Goal: Task Accomplishment & Management: Manage account settings

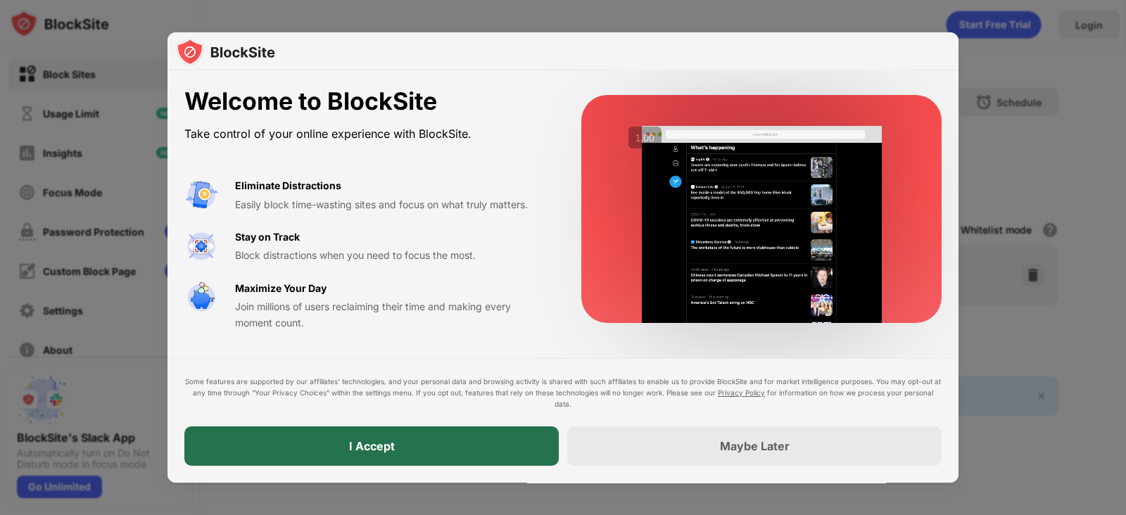
click at [412, 411] on div "I Accept" at bounding box center [371, 445] width 374 height 39
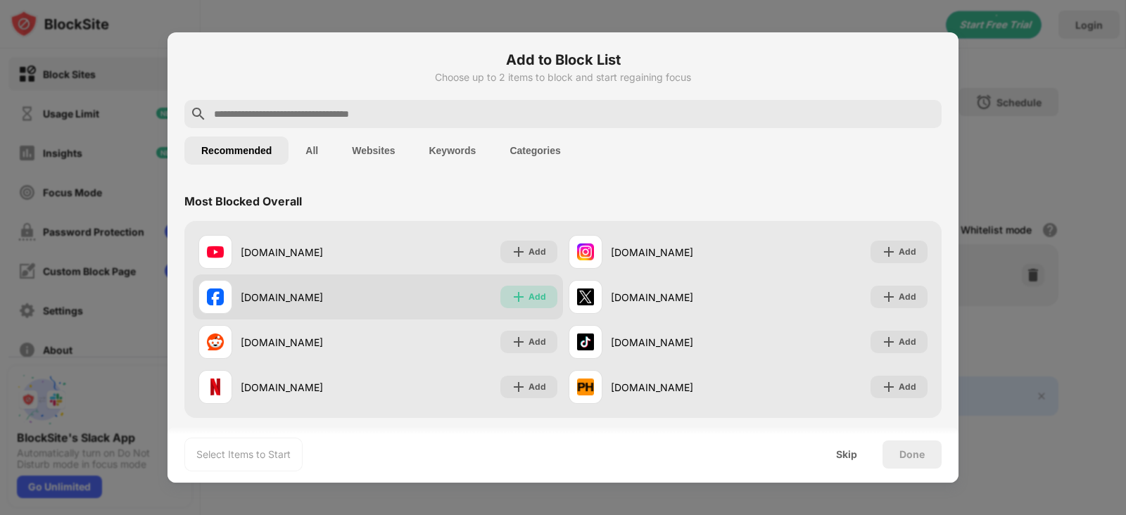
click at [519, 293] on img at bounding box center [519, 297] width 14 height 14
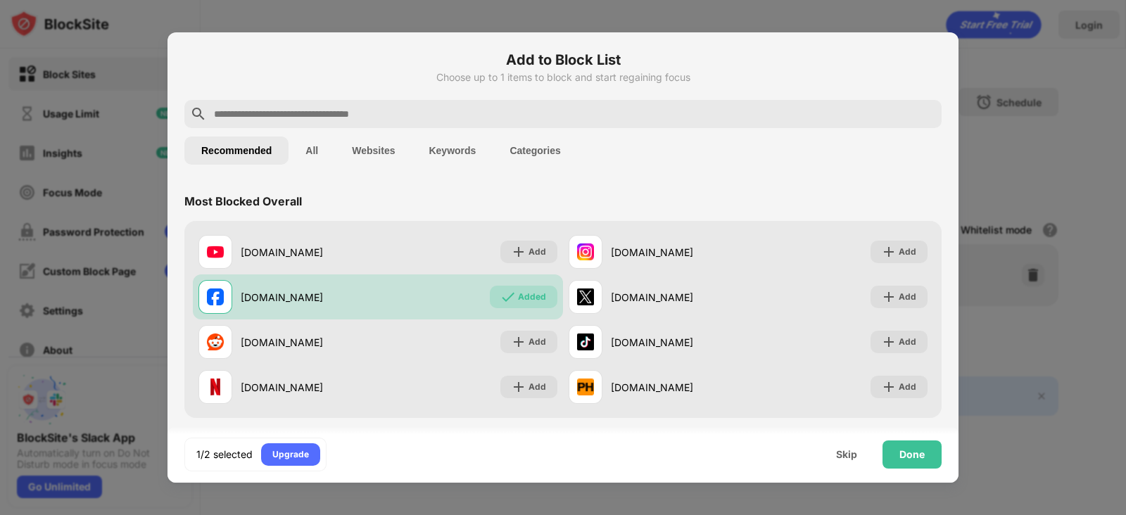
click at [542, 110] on input "text" at bounding box center [574, 114] width 723 height 17
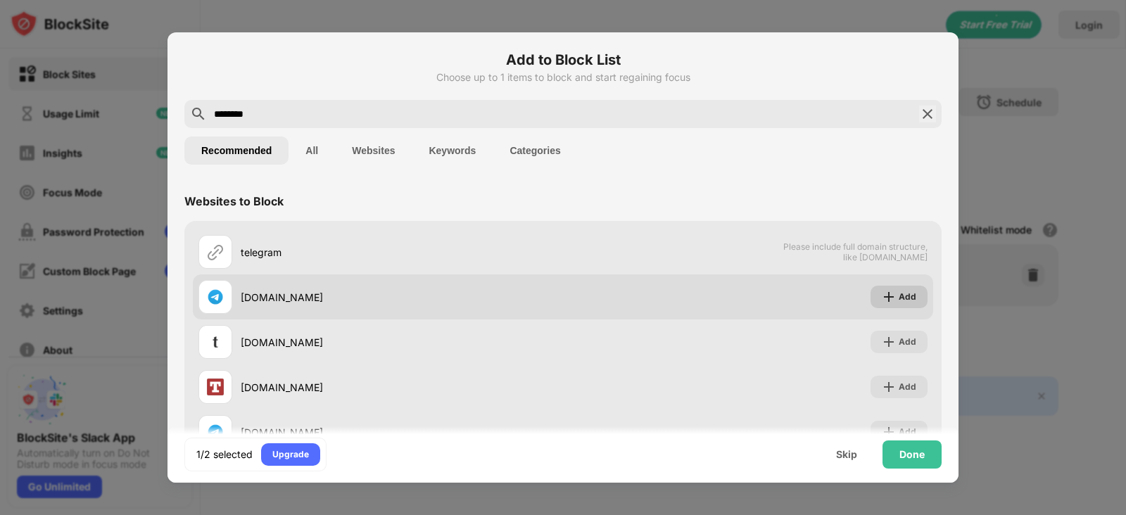
type input "********"
click at [878, 286] on div "Add" at bounding box center [899, 297] width 57 height 23
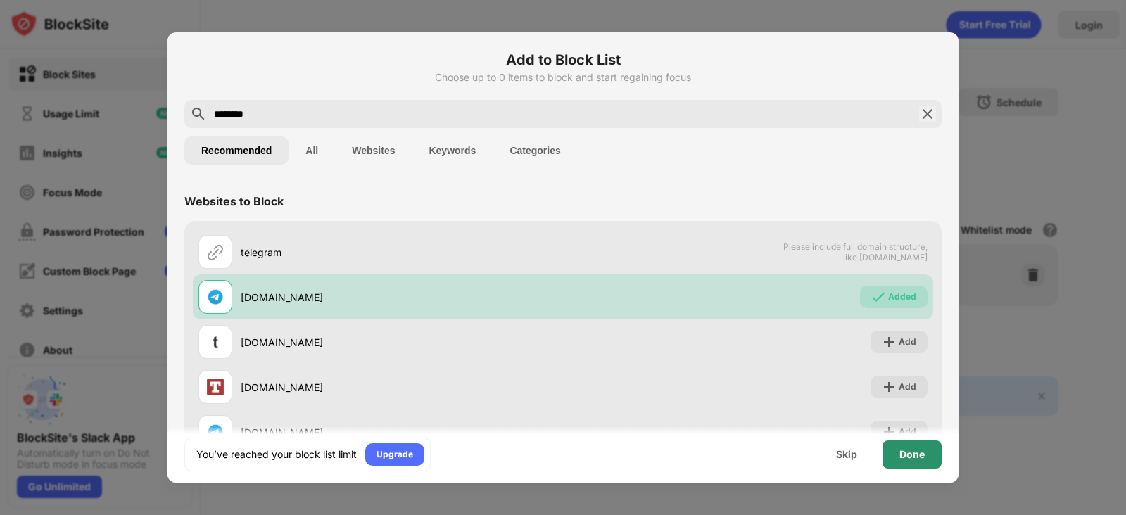
click at [900, 411] on div "Done" at bounding box center [911, 454] width 25 height 11
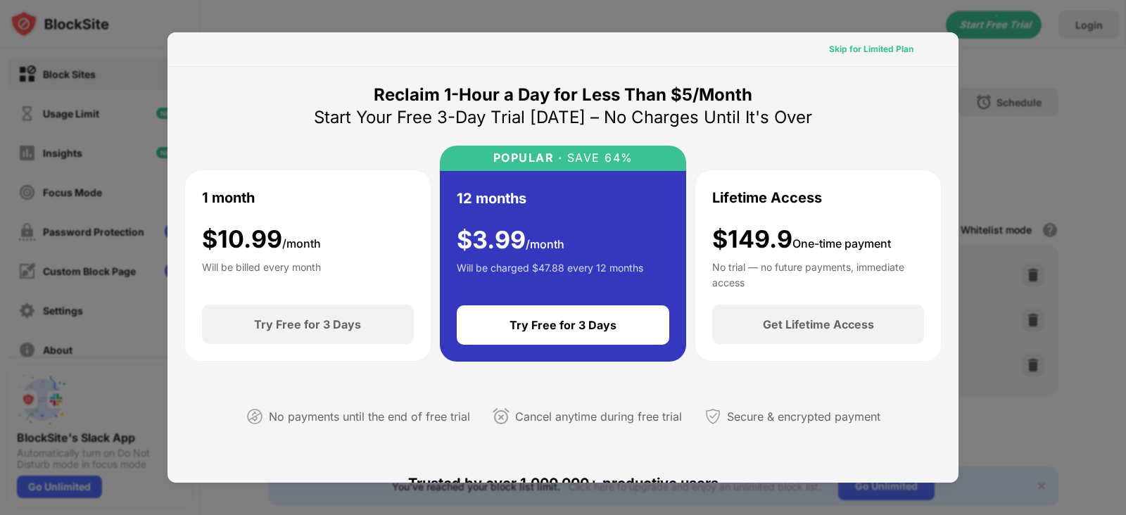
click at [855, 51] on div "Skip for Limited Plan" at bounding box center [871, 49] width 84 height 14
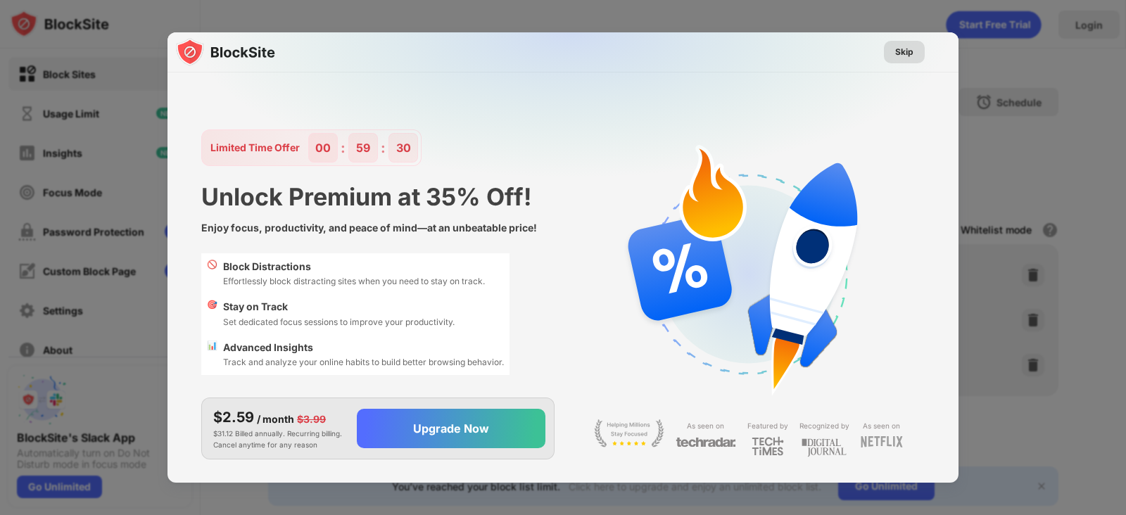
click at [900, 42] on div "Skip" at bounding box center [904, 52] width 41 height 23
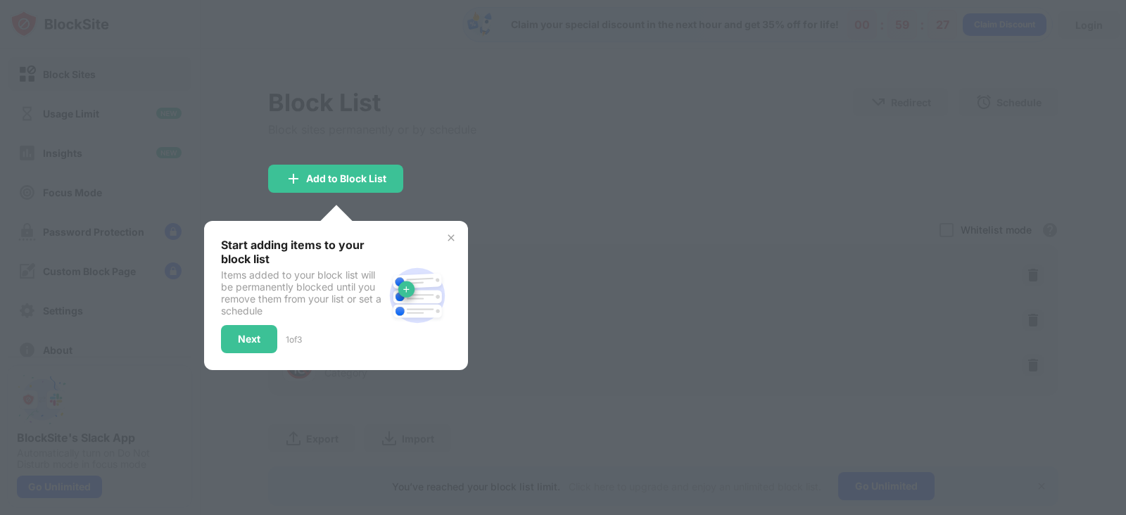
click at [448, 241] on img at bounding box center [450, 237] width 11 height 11
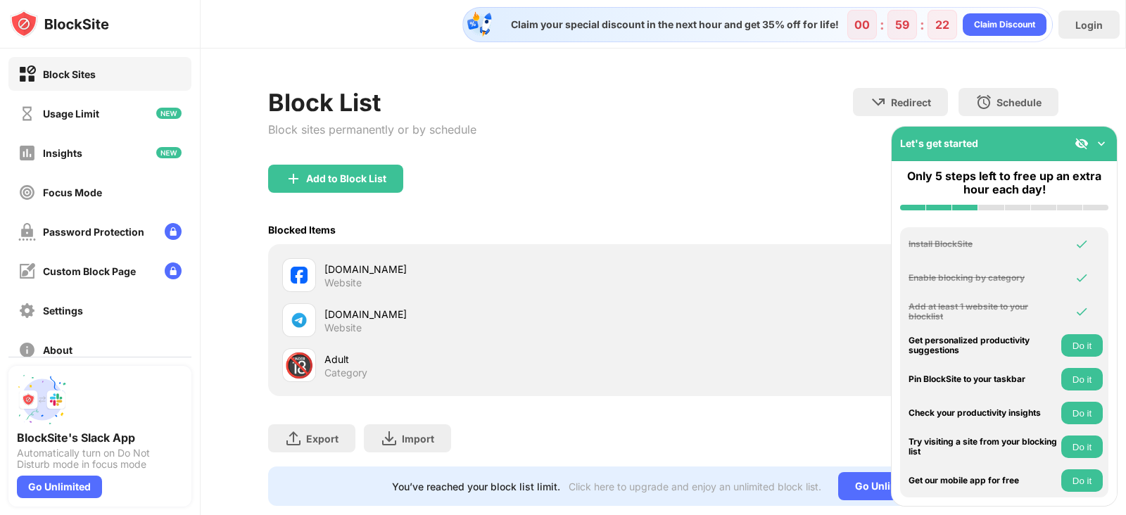
click at [900, 137] on img at bounding box center [1101, 144] width 14 height 14
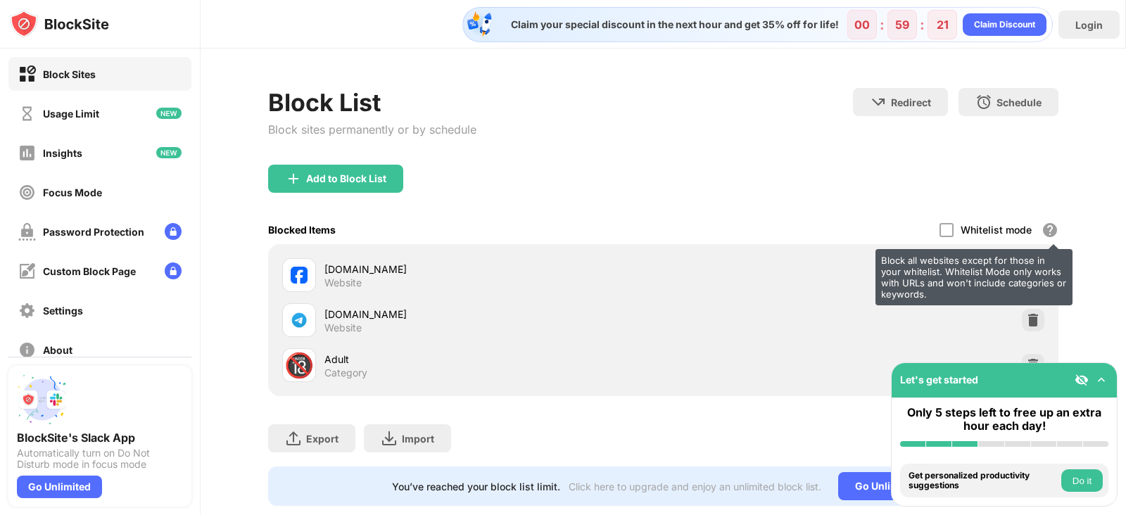
scroll to position [44, 0]
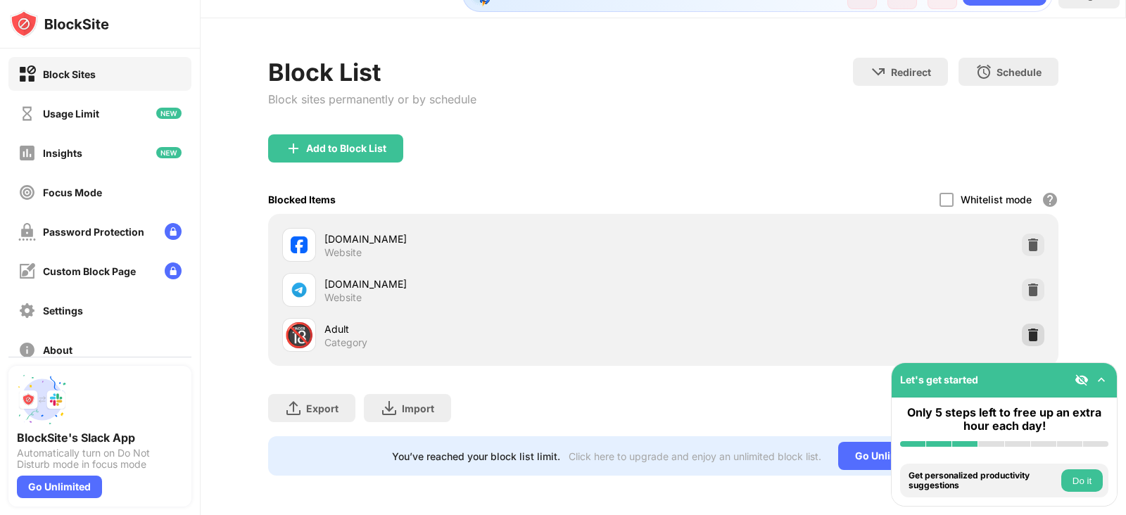
click at [900, 328] on img at bounding box center [1033, 335] width 14 height 14
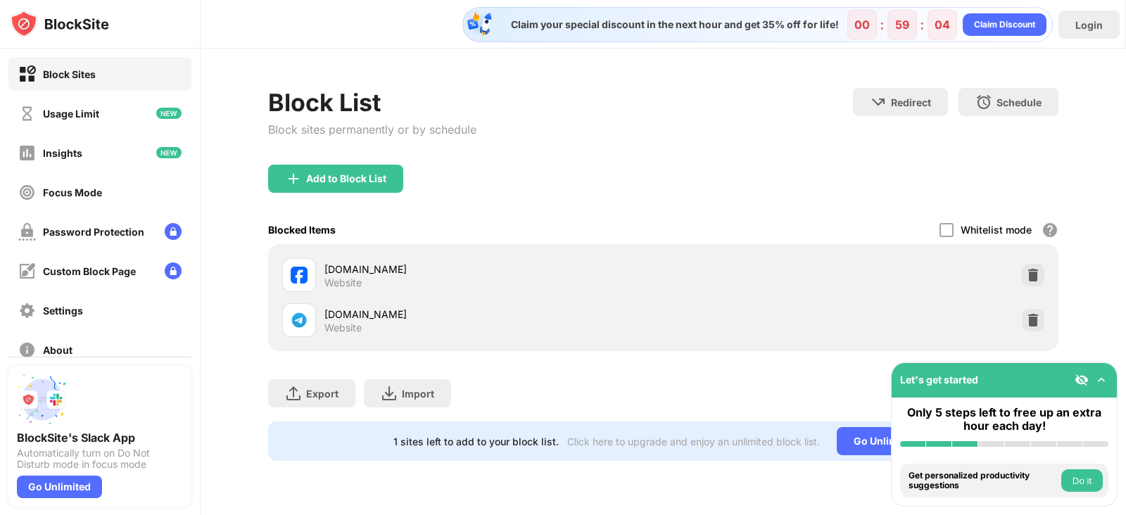
scroll to position [0, 0]
